Goal: Go to known website: Go to known website

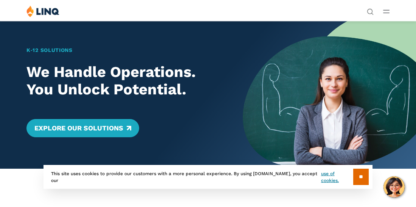
click at [389, 14] on button "Open Main Menu" at bounding box center [386, 11] width 6 height 8
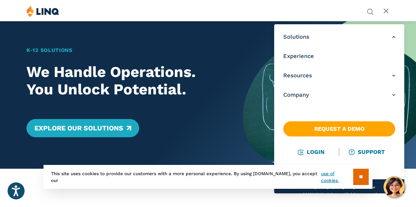
scroll to position [9, 0]
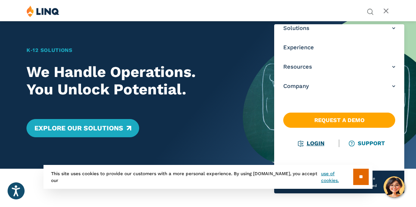
click at [311, 144] on link "Login" at bounding box center [311, 143] width 26 height 7
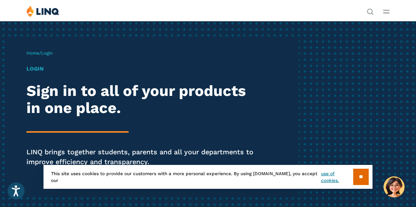
click at [379, 7] on div "Solutions Nutrition Overview NEW School Nutrition Suite School Nutrition State …" at bounding box center [208, 12] width 416 height 14
click at [381, 8] on div "Solutions Nutrition Overview NEW School Nutrition Suite School Nutrition State …" at bounding box center [208, 12] width 416 height 14
click at [385, 10] on line "Open Main Menu" at bounding box center [387, 10] width 6 height 0
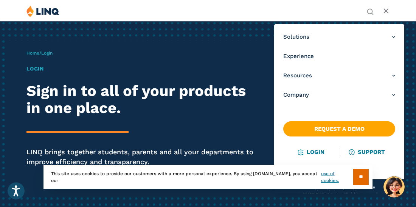
click at [385, 9] on line "Open Main Menu" at bounding box center [386, 11] width 4 height 4
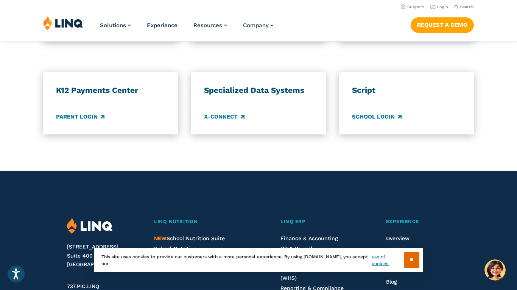
scroll to position [668, 0]
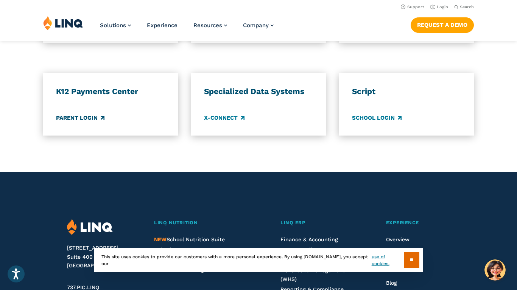
click at [89, 122] on link "Parent Login" at bounding box center [80, 118] width 48 height 8
